Goal: Transaction & Acquisition: Purchase product/service

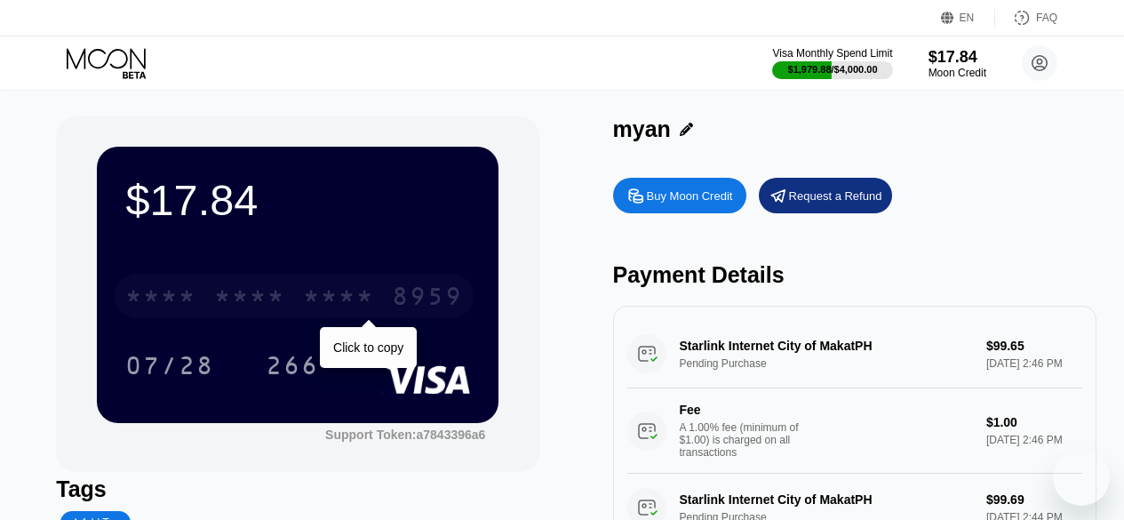
click at [368, 305] on div "* * * *" at bounding box center [338, 298] width 71 height 28
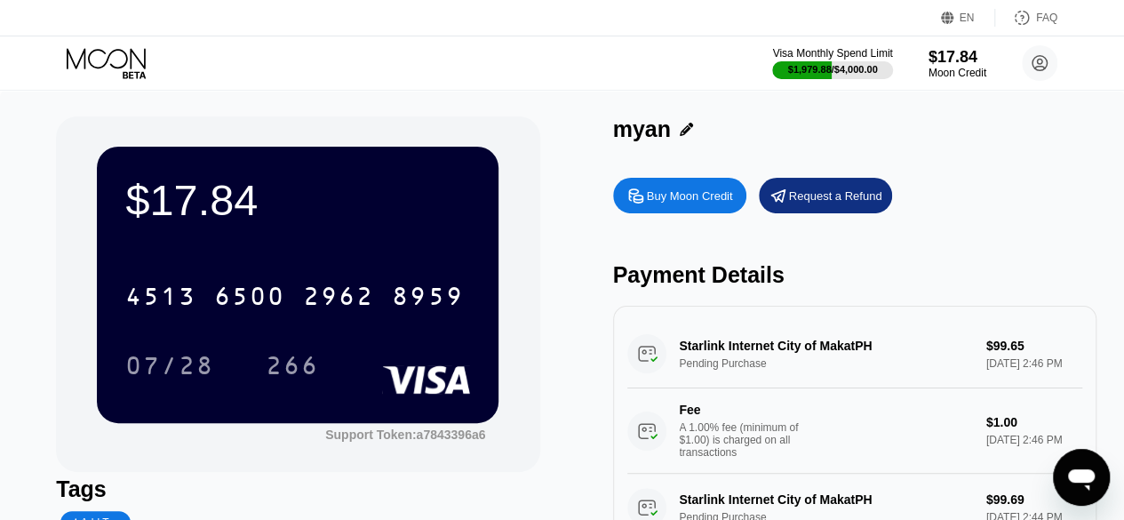
drag, startPoint x: 389, startPoint y: 418, endPoint x: 454, endPoint y: 377, distance: 77.1
click at [454, 377] on div "$17.84 4513 6500 2962 8959 07/28 266" at bounding box center [298, 284] width 402 height 275
click at [648, 193] on div "Buy Moon Credit" at bounding box center [690, 195] width 86 height 15
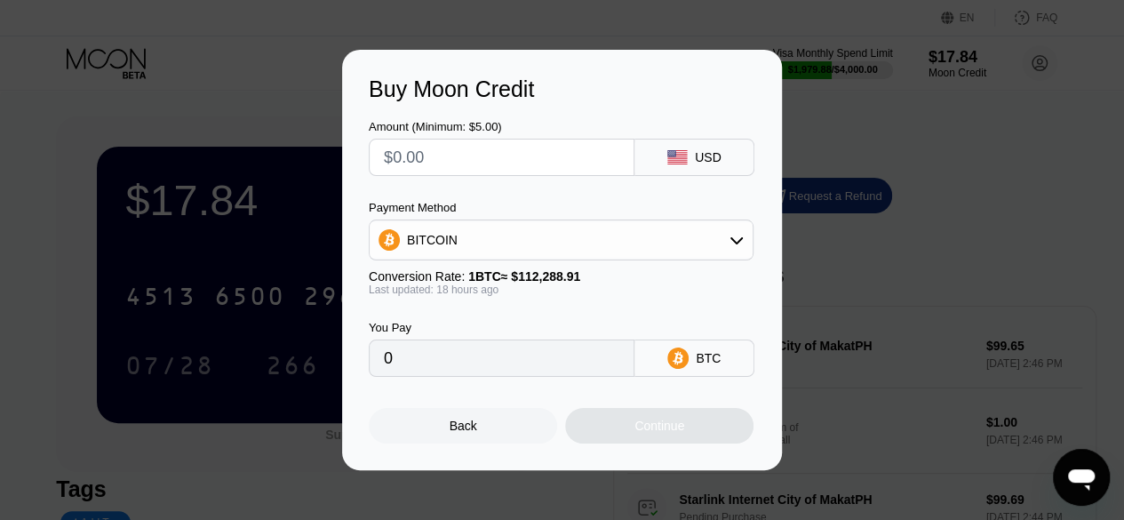
click at [297, 141] on div "Buy Moon Credit Amount (Minimum: $5.00) USD Payment Method BITCOIN Conversion R…" at bounding box center [562, 260] width 1124 height 420
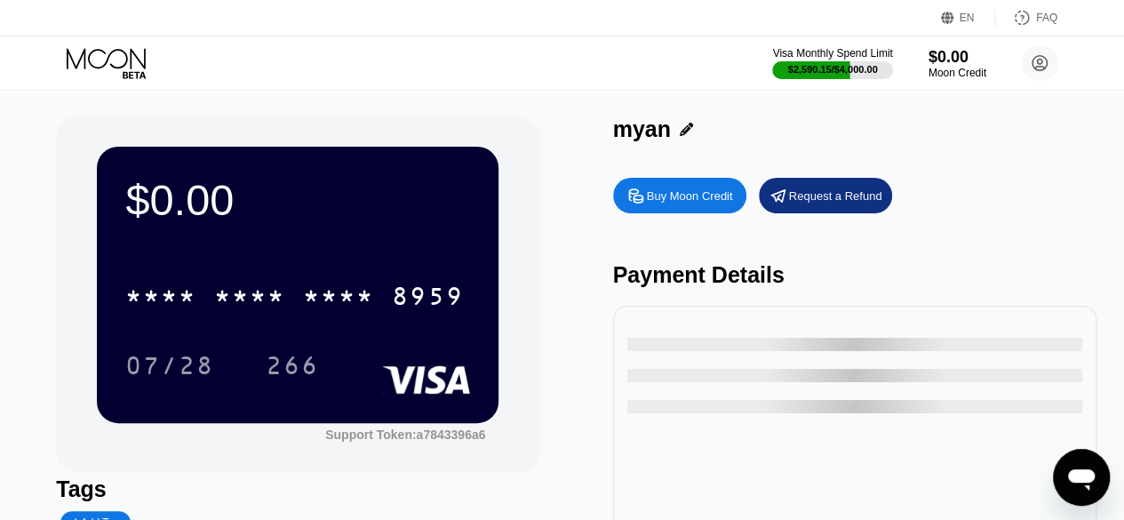
click at [679, 323] on div at bounding box center [854, 461] width 483 height 311
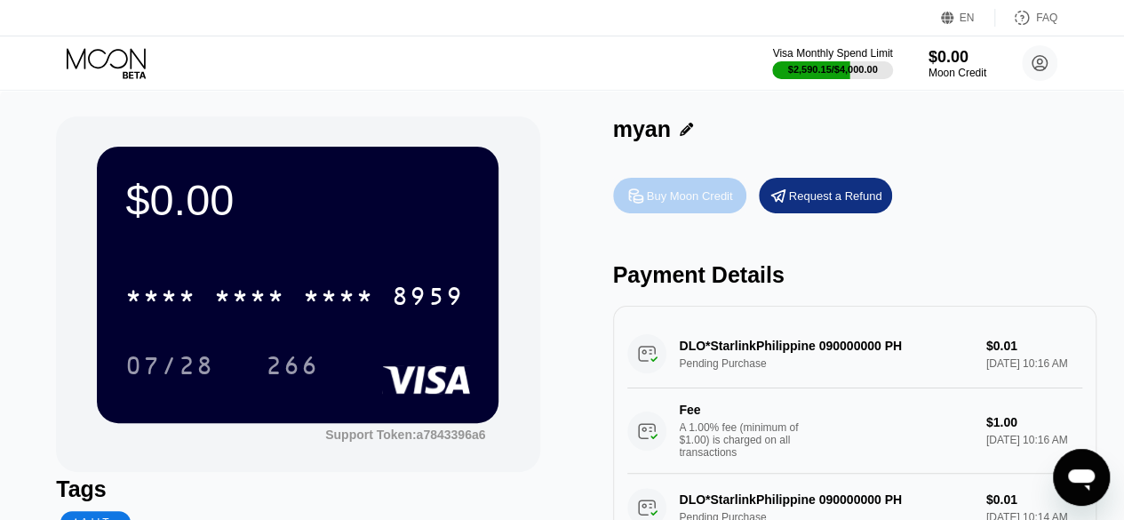
click at [693, 191] on div "Buy Moon Credit" at bounding box center [690, 195] width 86 height 15
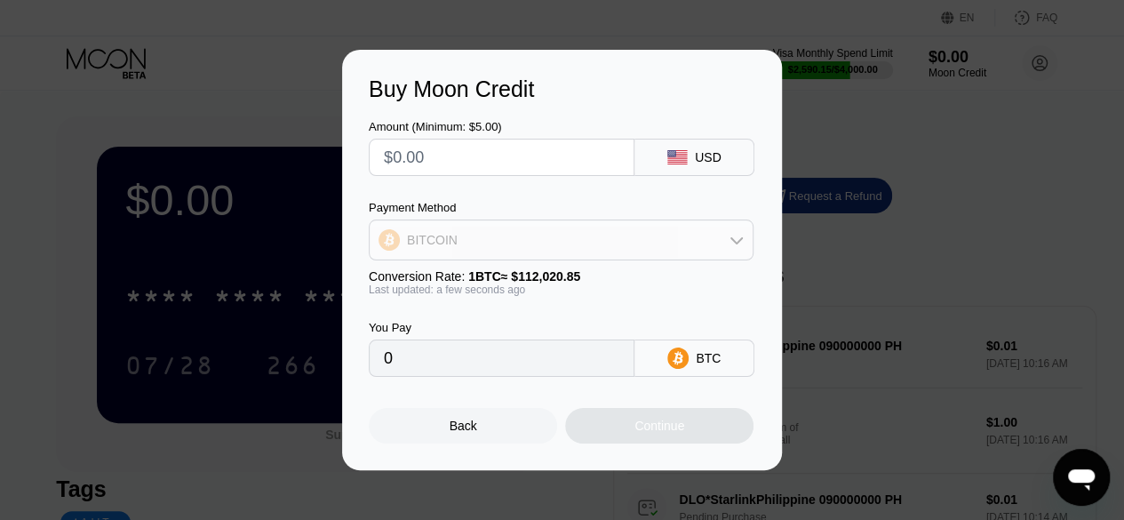
click at [639, 246] on div "BITCOIN" at bounding box center [561, 240] width 383 height 36
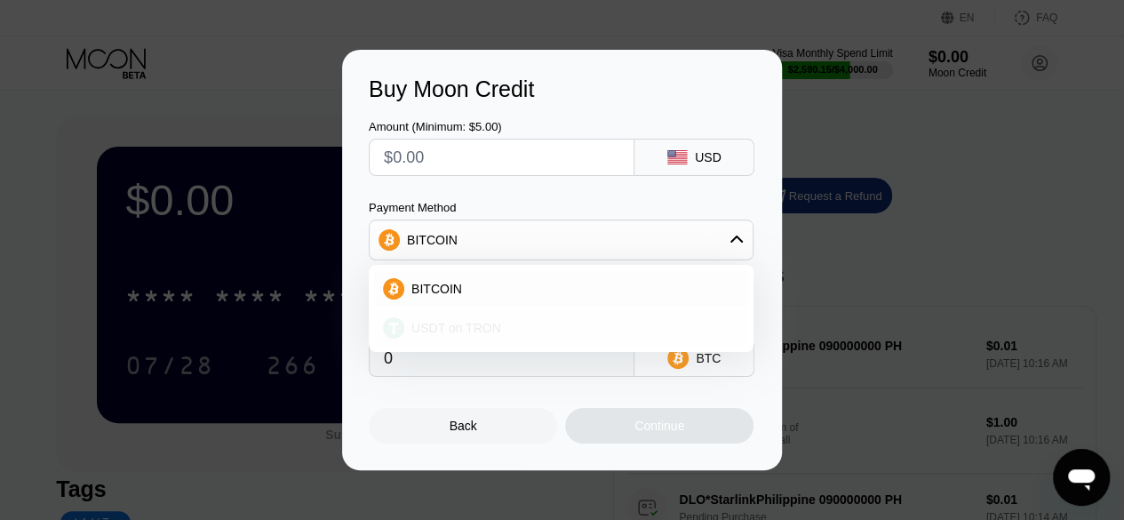
click at [652, 337] on div "USDT on TRON" at bounding box center [561, 328] width 374 height 36
type input "0.00"
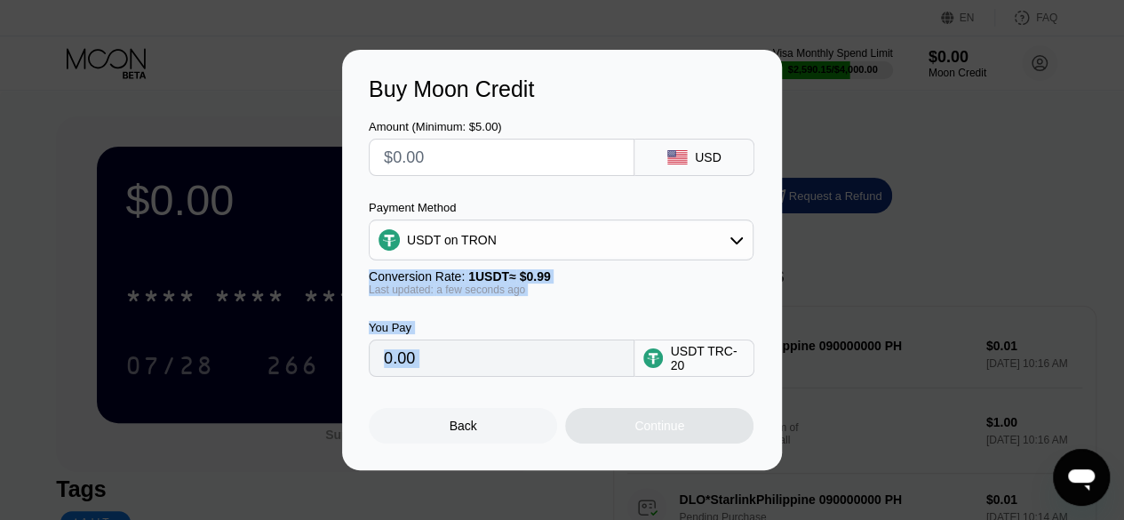
drag, startPoint x: 652, startPoint y: 337, endPoint x: 553, endPoint y: 230, distance: 145.8
click at [553, 230] on div "Amount (Minimum: $5.00) USD Payment Method USDT on TRON Conversion Rate: 1 USDT…" at bounding box center [562, 239] width 386 height 275
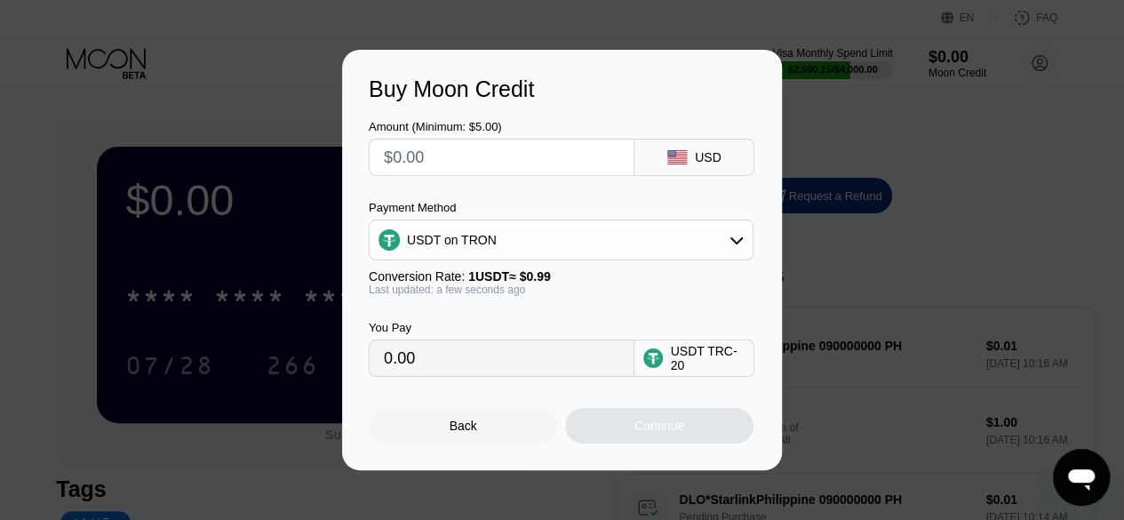
click at [511, 139] on div at bounding box center [502, 157] width 266 height 37
click at [514, 163] on input "text" at bounding box center [501, 157] width 235 height 36
type input "$1"
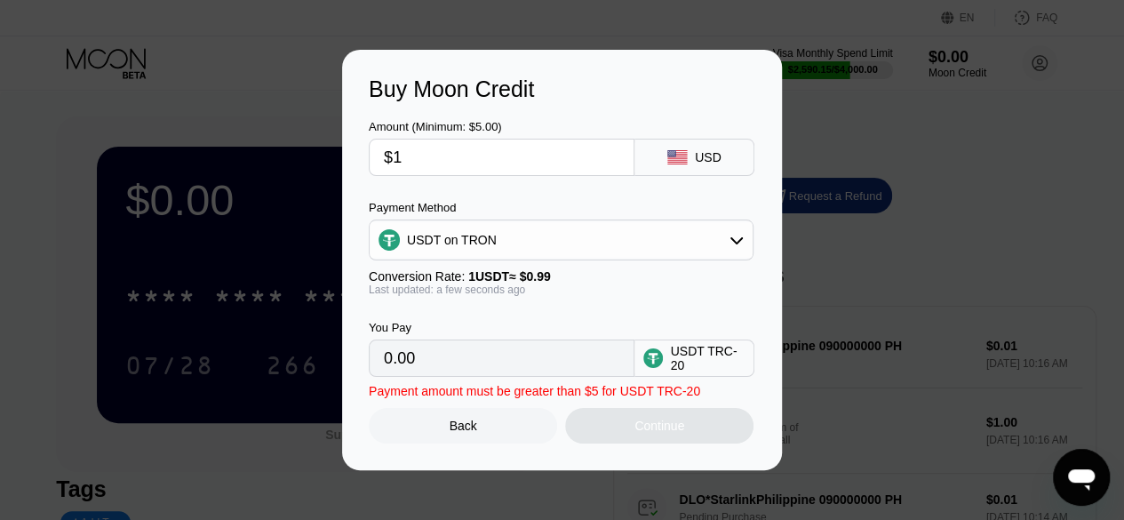
type input "1.01"
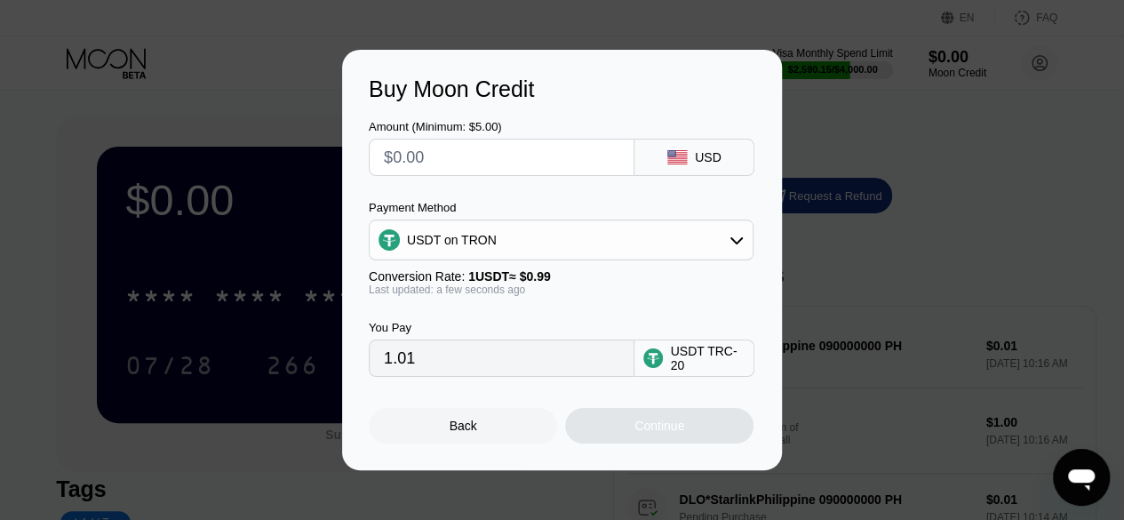
type input "0.00"
type input "$20"
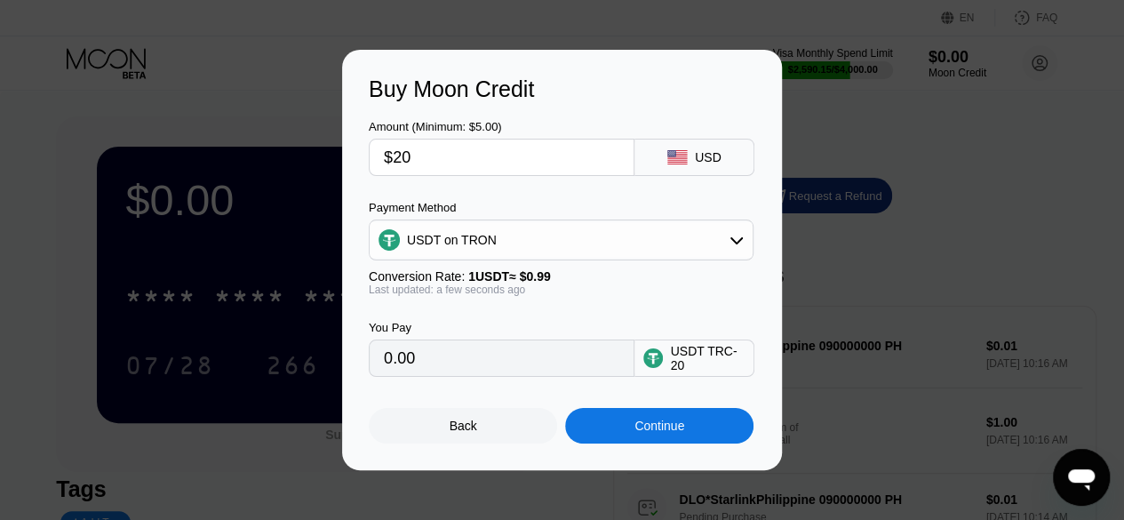
type input "20.20"
type input "$204"
type input "206.06"
type input "$204"
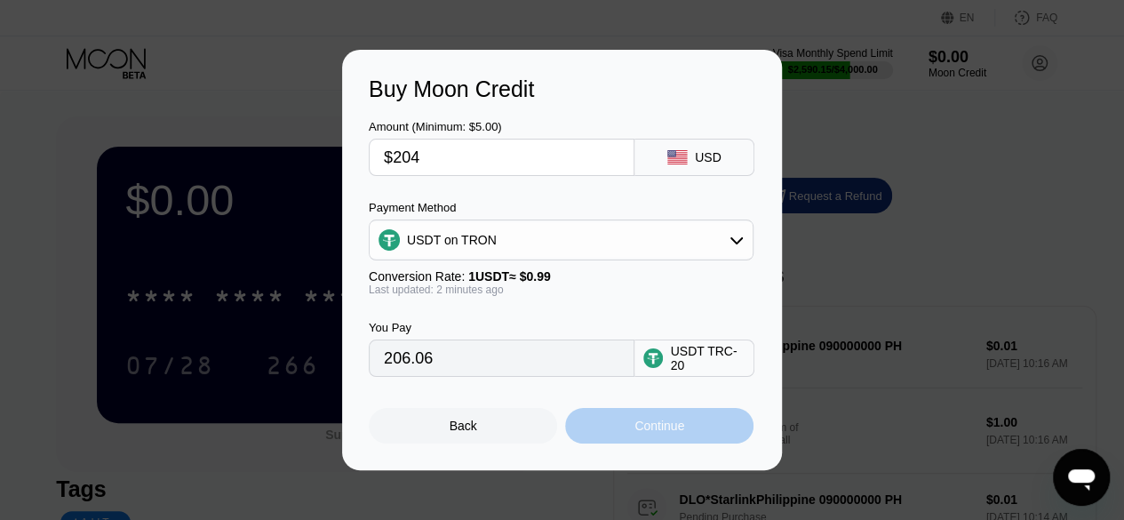
click at [604, 417] on div "Continue" at bounding box center [659, 426] width 188 height 36
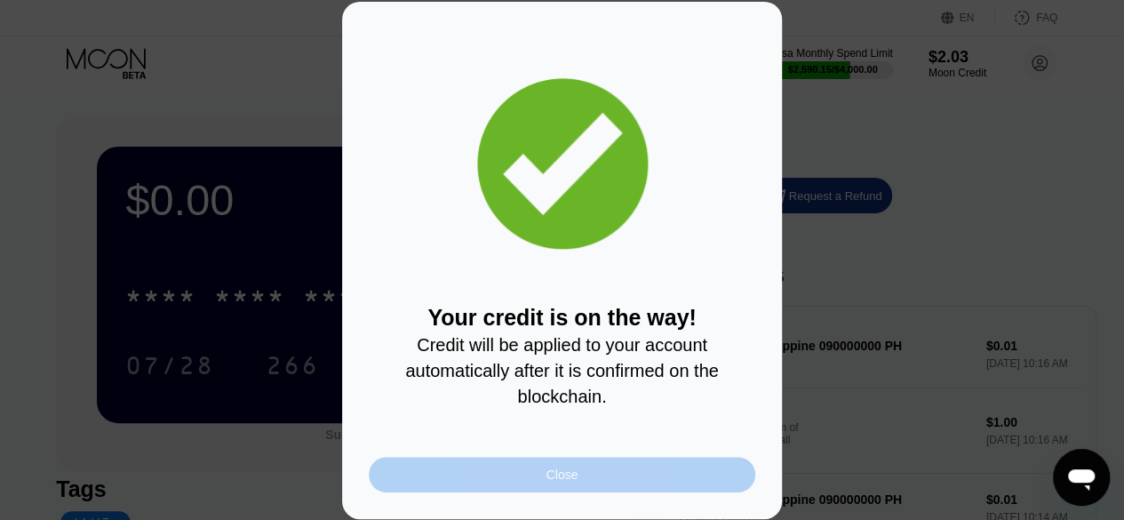
click at [618, 475] on div "Close" at bounding box center [562, 475] width 386 height 36
